Goal: Information Seeking & Learning: Learn about a topic

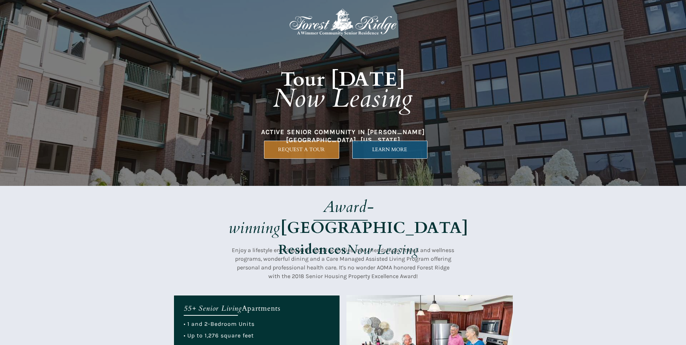
drag, startPoint x: 0, startPoint y: 0, endPoint x: 394, endPoint y: 150, distance: 421.3
click at [394, 150] on span "LEARN MORE" at bounding box center [389, 149] width 74 height 6
click at [364, 157] on link "LEARN MORE" at bounding box center [389, 150] width 75 height 18
